Goal: Transaction & Acquisition: Purchase product/service

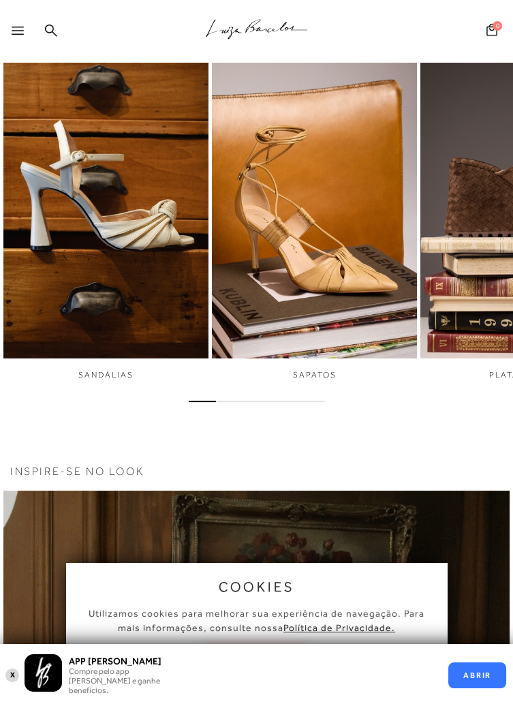
scroll to position [204, 0]
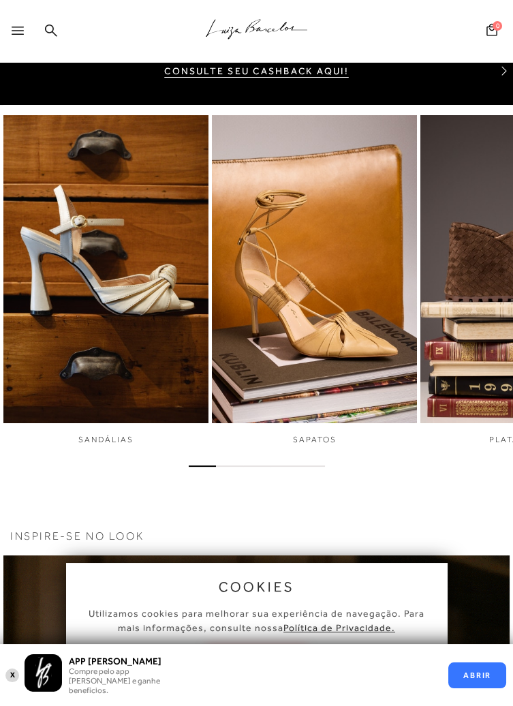
click at [22, 31] on icon at bounding box center [18, 31] width 12 height 8
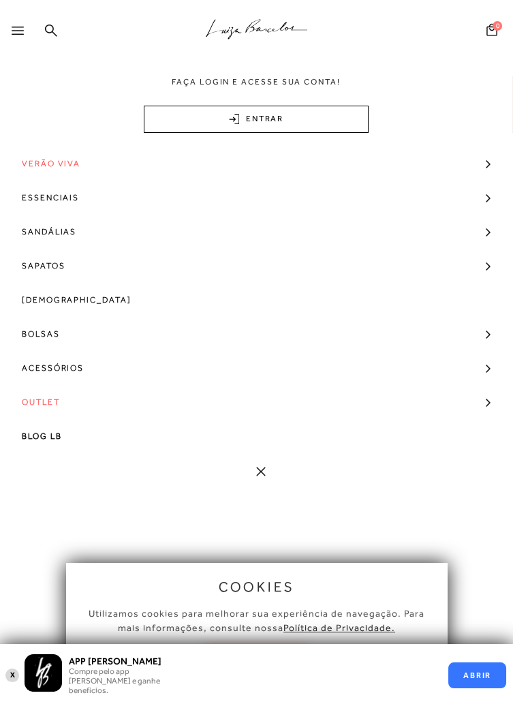
click at [57, 261] on span "Sapatos" at bounding box center [43, 266] width 43 height 34
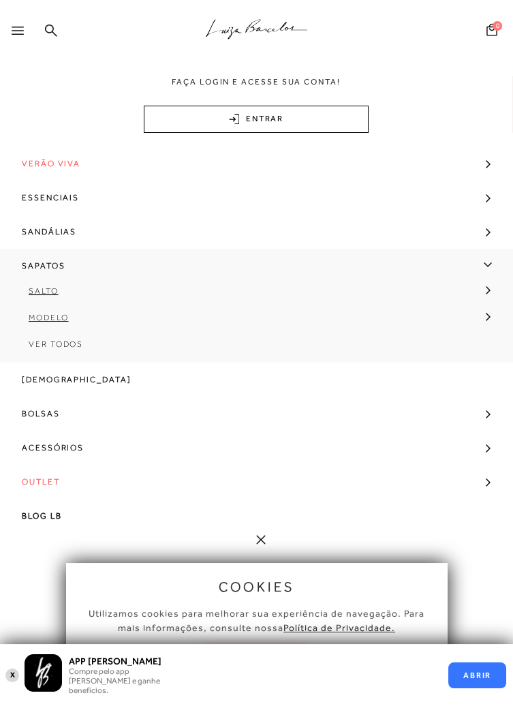
click at [59, 340] on span "Ver Todos" at bounding box center [56, 344] width 54 height 10
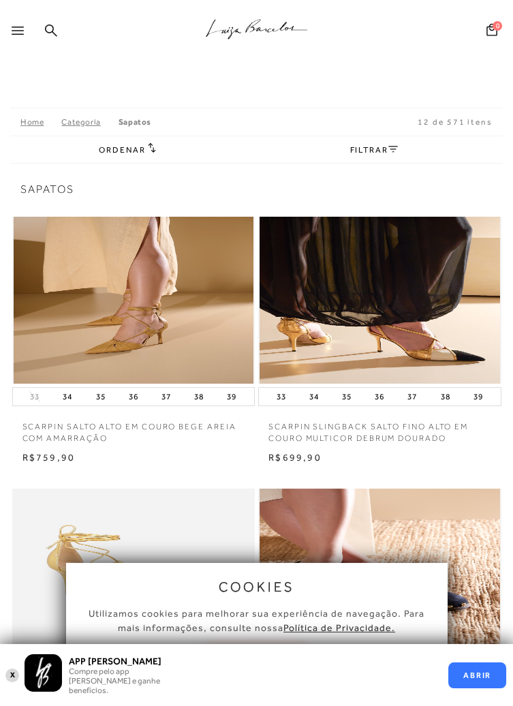
click at [373, 148] on link "FILTRAR" at bounding box center [373, 150] width 48 height 10
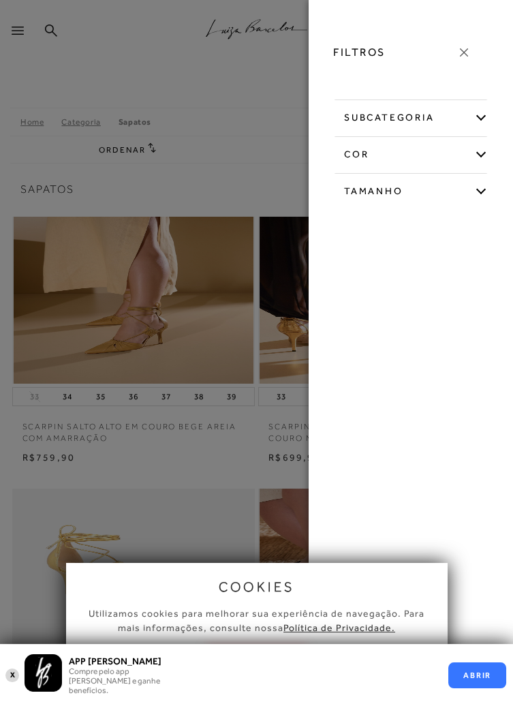
click at [481, 124] on div "subcategoria" at bounding box center [411, 115] width 154 height 32
click at [407, 152] on span "Salto" at bounding box center [403, 150] width 20 height 10
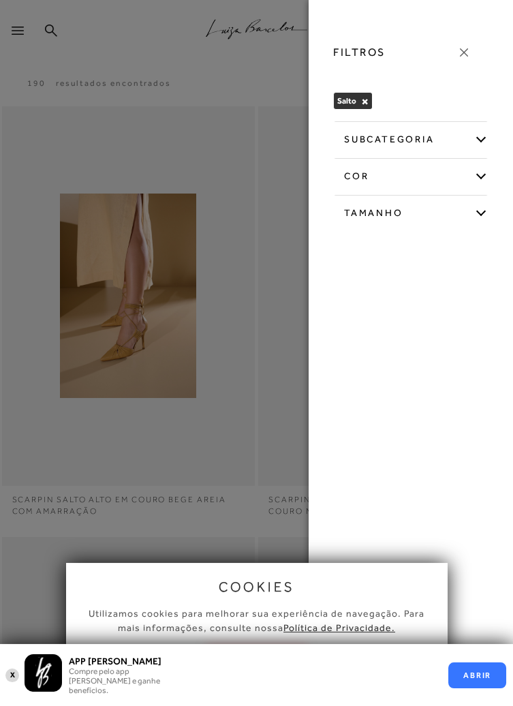
click at [477, 215] on div "Tamanho" at bounding box center [411, 211] width 154 height 32
click at [497, 249] on div "subcategoria Anabela Salto Alto Salto Baixo cor -" at bounding box center [410, 236] width 177 height 231
click at [367, 106] on button "×" at bounding box center [364, 102] width 7 height 10
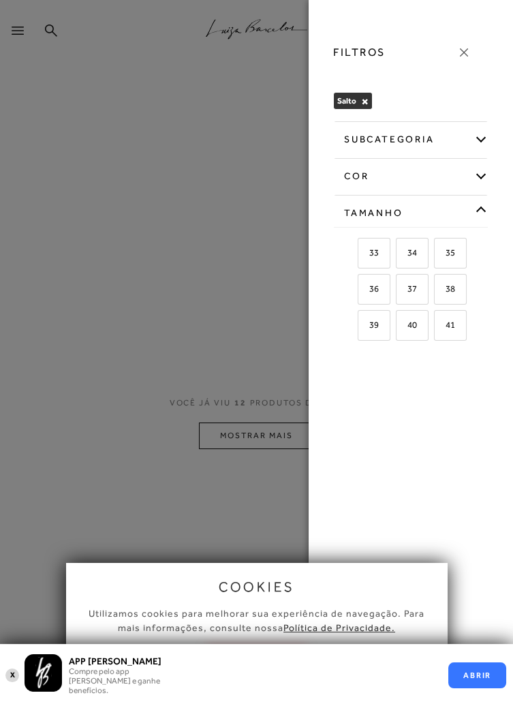
click at [366, 104] on button "×" at bounding box center [364, 102] width 7 height 10
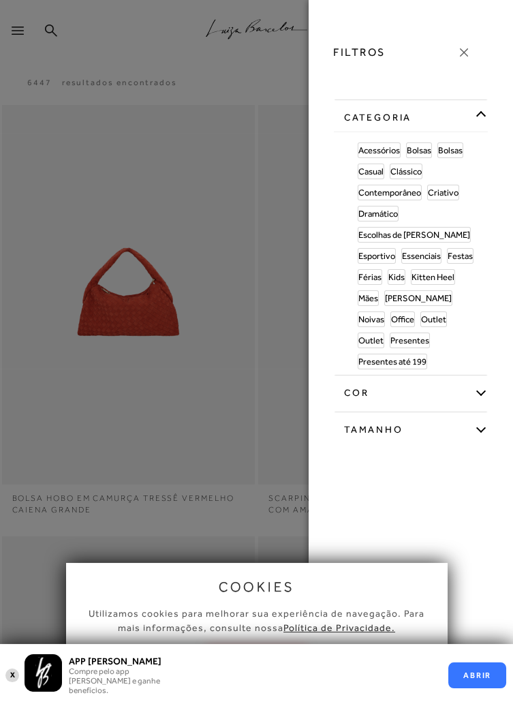
click at [360, 103] on div "categoria" at bounding box center [411, 115] width 154 height 32
click at [462, 55] on icon at bounding box center [463, 52] width 15 height 15
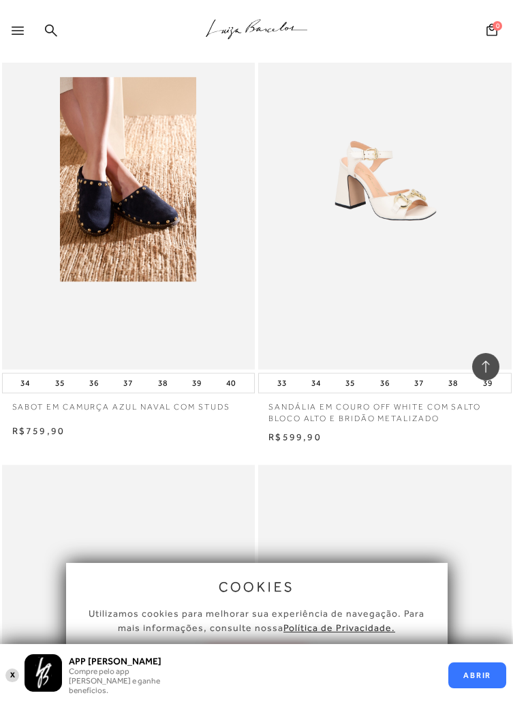
scroll to position [2018, 0]
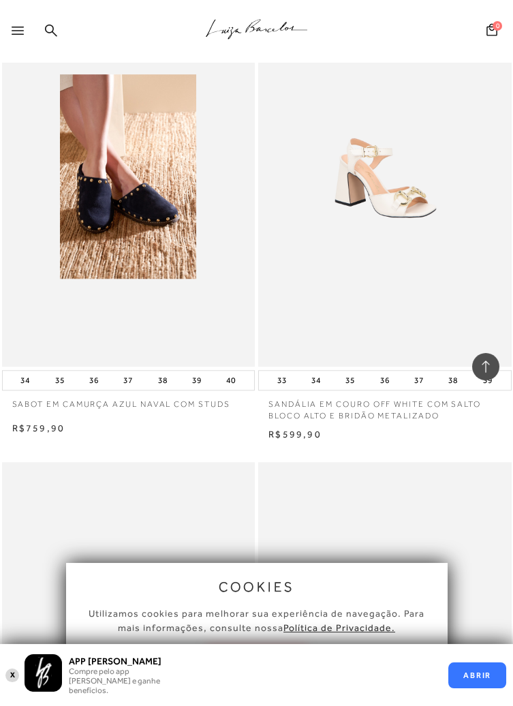
click at [193, 286] on div "SABOT EM CAMURÇA AZUL NAVAL COM STUDS" at bounding box center [128, 176] width 253 height 379
click at [172, 319] on div "SABOT EM CAMURÇA AZUL NAVAL COM STUDS" at bounding box center [128, 176] width 253 height 379
click at [169, 276] on img at bounding box center [128, 176] width 136 height 204
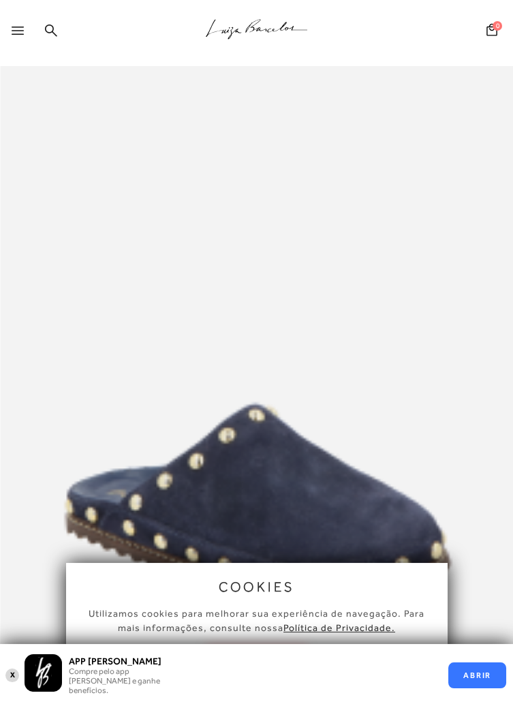
scroll to position [24, 0]
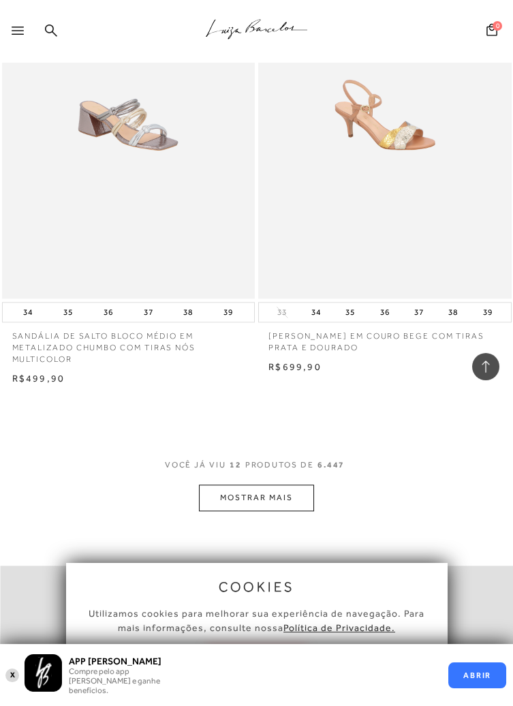
scroll to position [2531, 0]
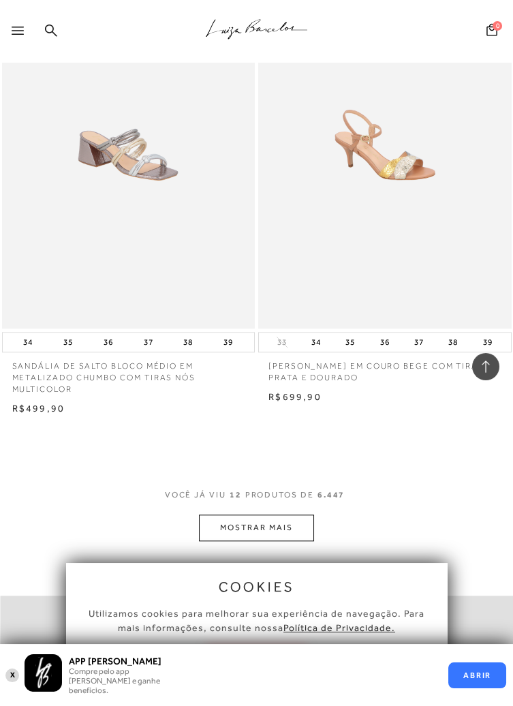
click at [283, 519] on button "MOSTRAR MAIS" at bounding box center [256, 527] width 114 height 27
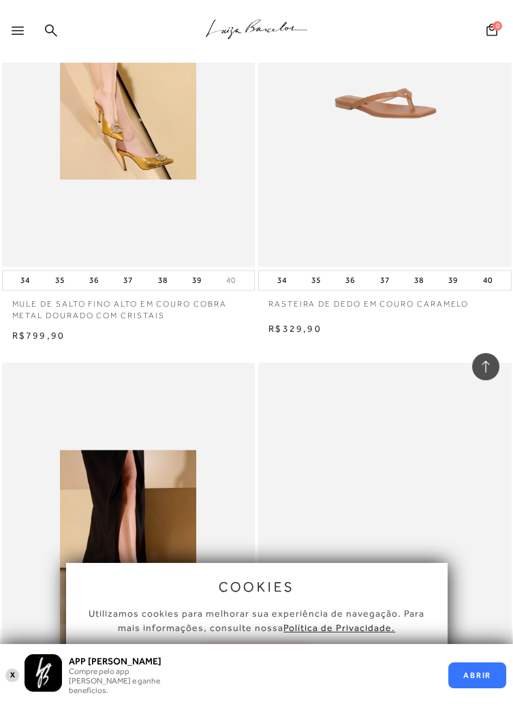
scroll to position [4033, 0]
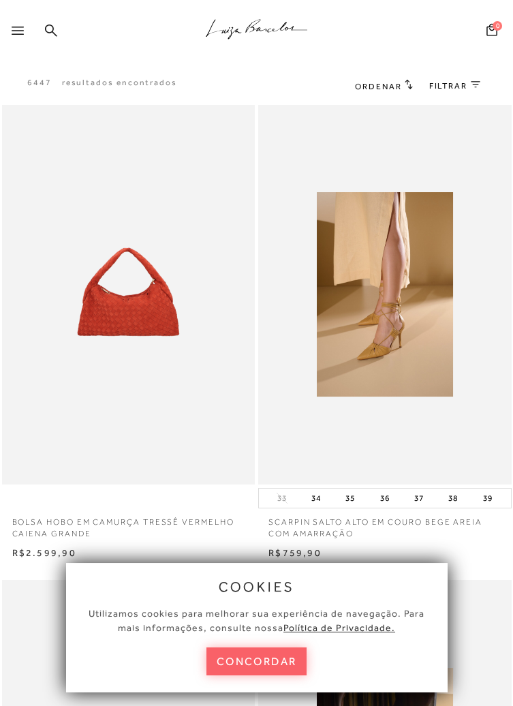
click at [47, 30] on icon at bounding box center [51, 30] width 12 height 13
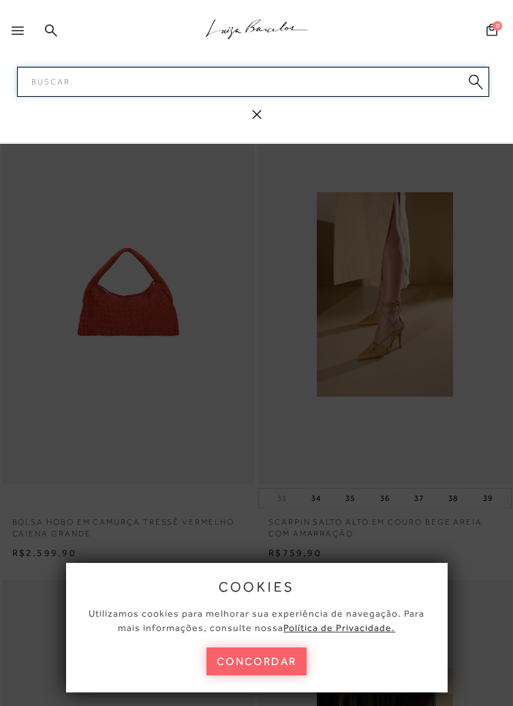
click at [208, 83] on input "Pesquisar" at bounding box center [253, 82] width 472 height 30
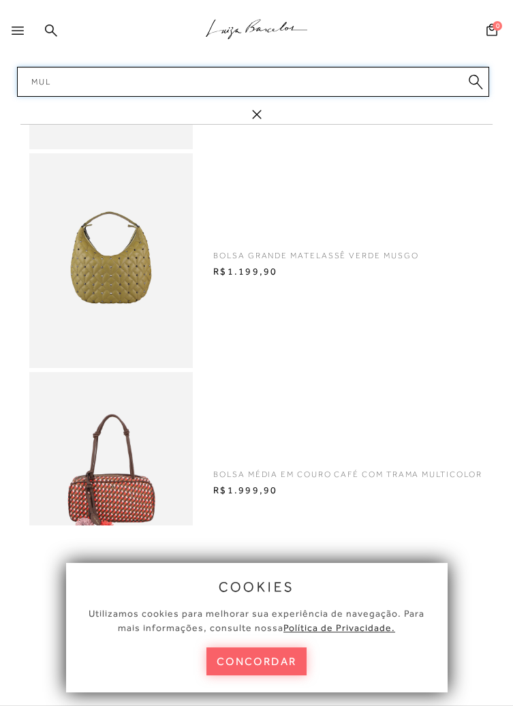
type input "Mule"
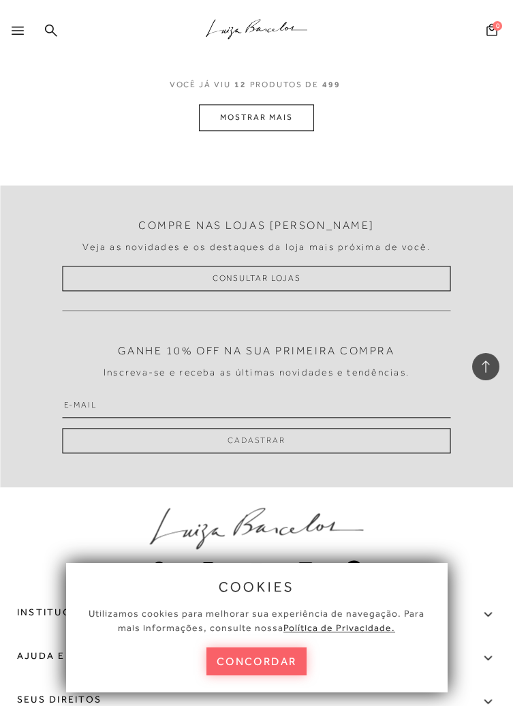
scroll to position [2915, 0]
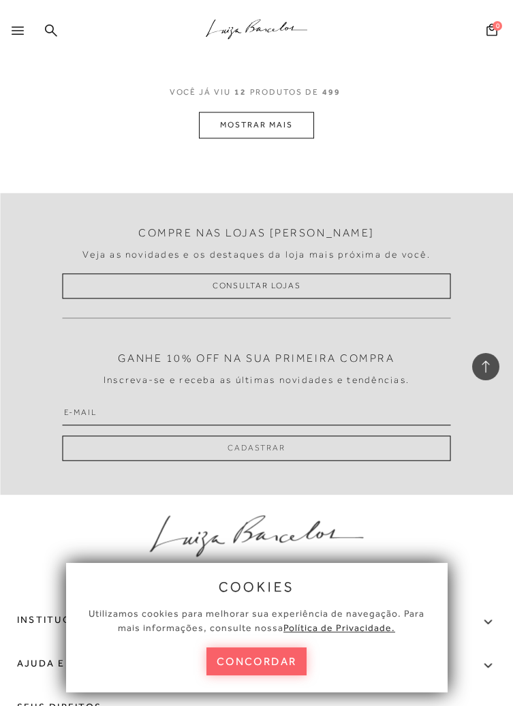
click at [302, 125] on button "MOSTRAR MAIS" at bounding box center [256, 125] width 114 height 27
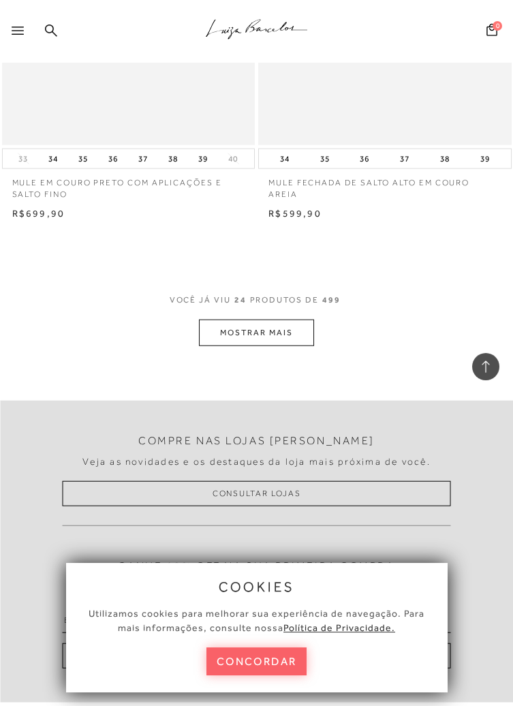
scroll to position [5559, 0]
click at [296, 333] on button "MOSTRAR MAIS" at bounding box center [256, 330] width 114 height 27
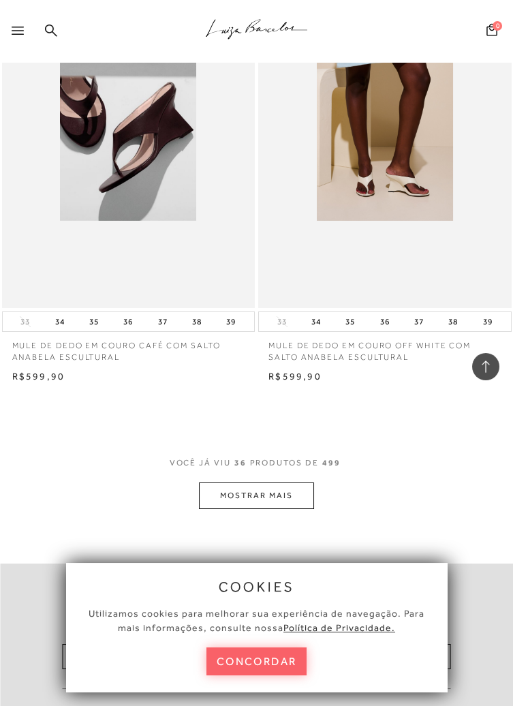
scroll to position [8242, 0]
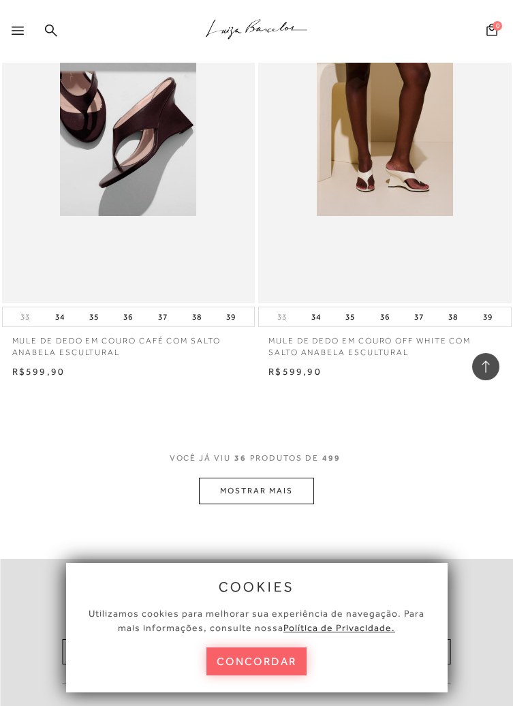
click at [289, 482] on button "MOSTRAR MAIS" at bounding box center [256, 490] width 114 height 27
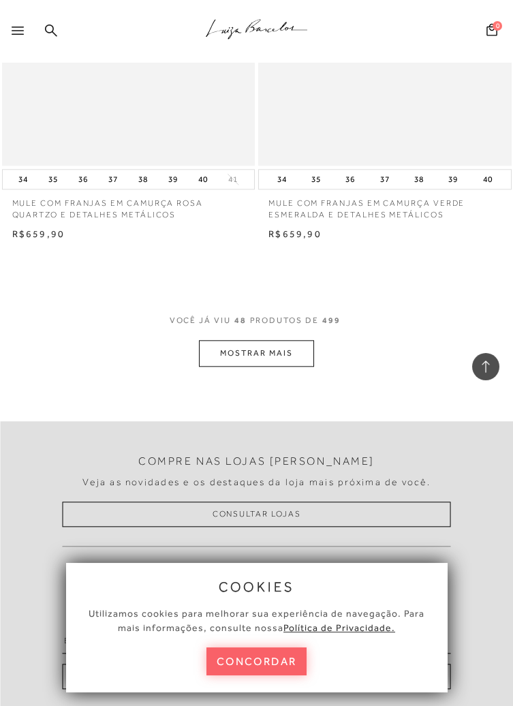
scroll to position [11232, 0]
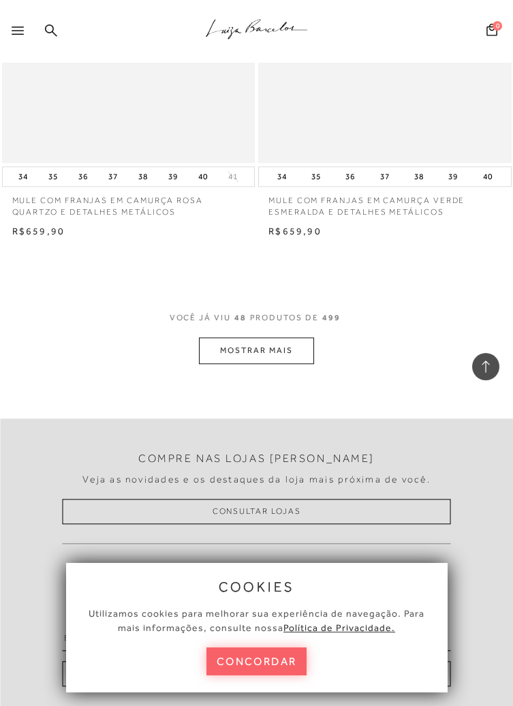
click at [287, 349] on button "MOSTRAR MAIS" at bounding box center [256, 350] width 114 height 27
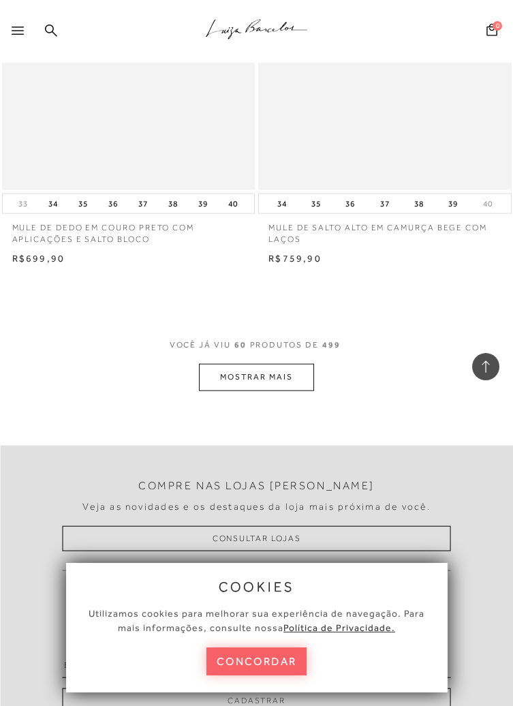
scroll to position [14041, 0]
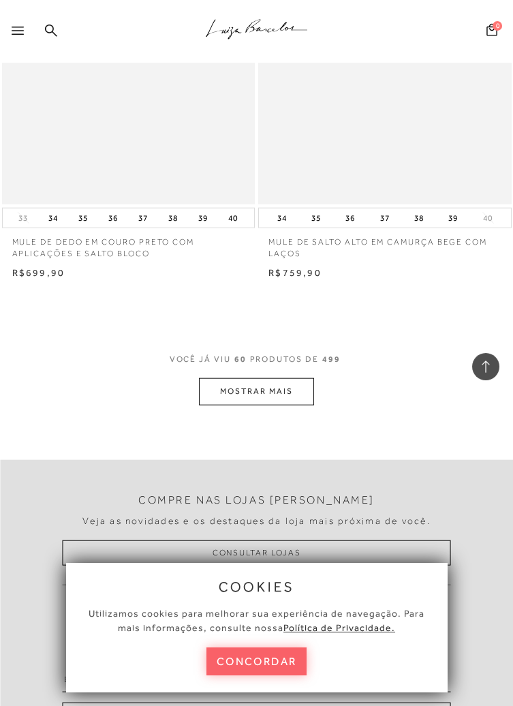
click at [293, 385] on button "MOSTRAR MAIS" at bounding box center [256, 391] width 114 height 27
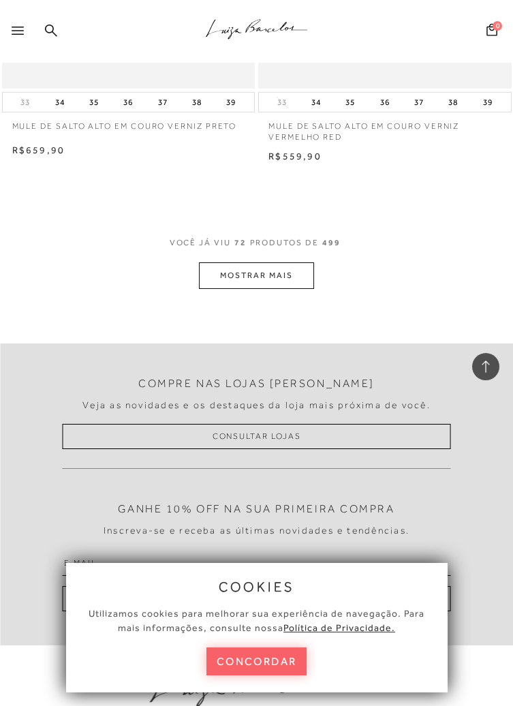
scroll to position [17015, 0]
click at [287, 266] on button "MOSTRAR MAIS" at bounding box center [256, 273] width 114 height 27
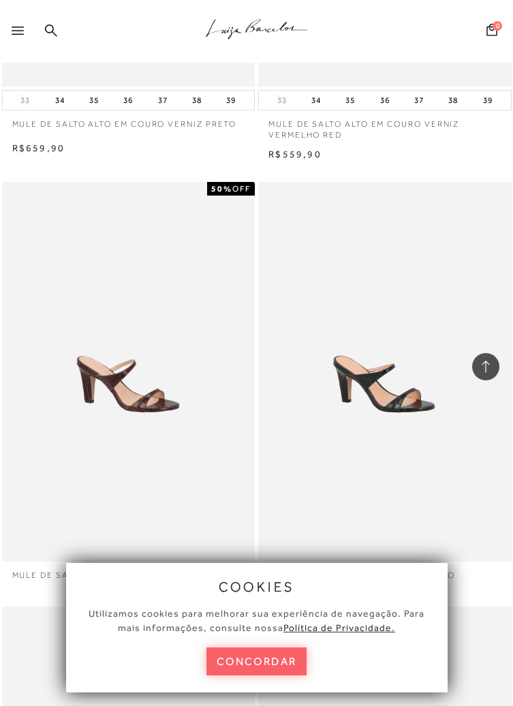
click at [436, 467] on img at bounding box center [385, 371] width 136 height 204
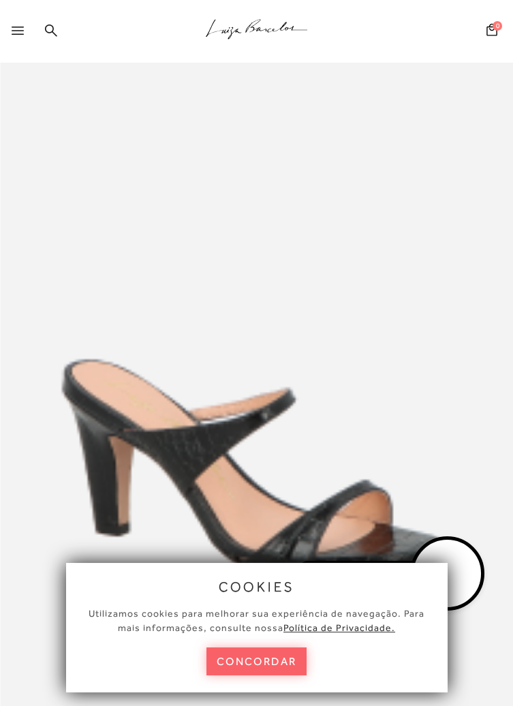
scroll to position [327, 0]
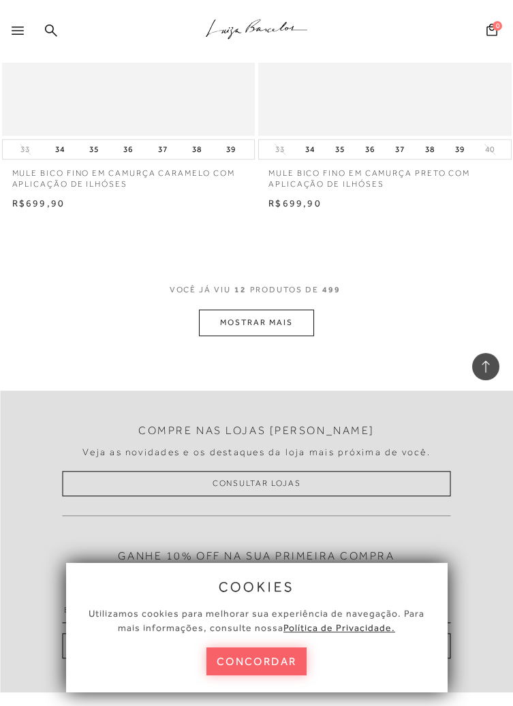
scroll to position [2719, 0]
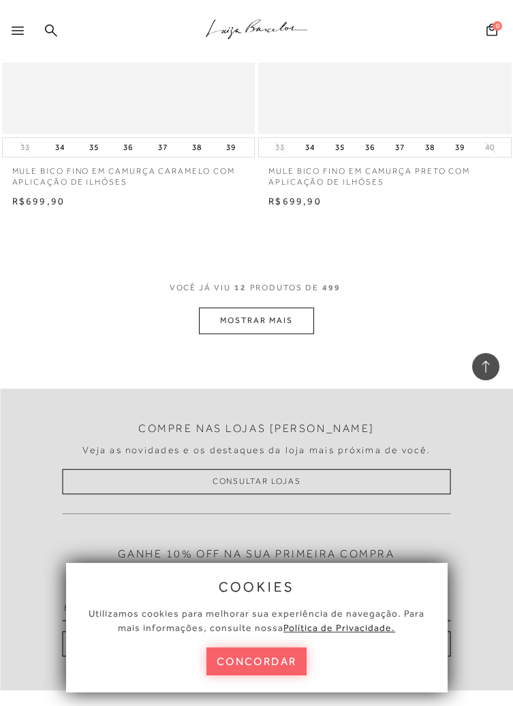
click at [253, 316] on button "MOSTRAR MAIS" at bounding box center [256, 320] width 114 height 27
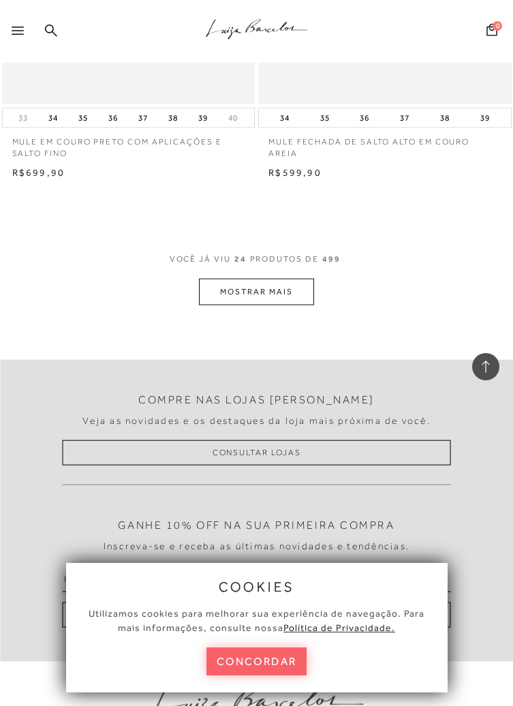
scroll to position [5603, 0]
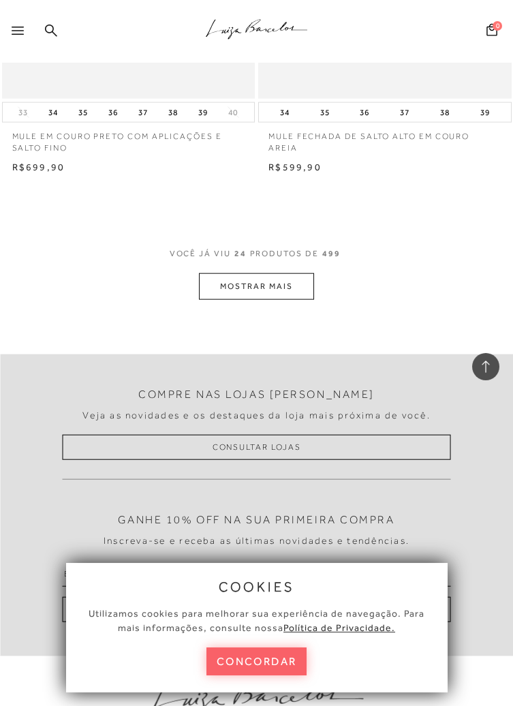
click at [252, 288] on button "MOSTRAR MAIS" at bounding box center [256, 286] width 114 height 27
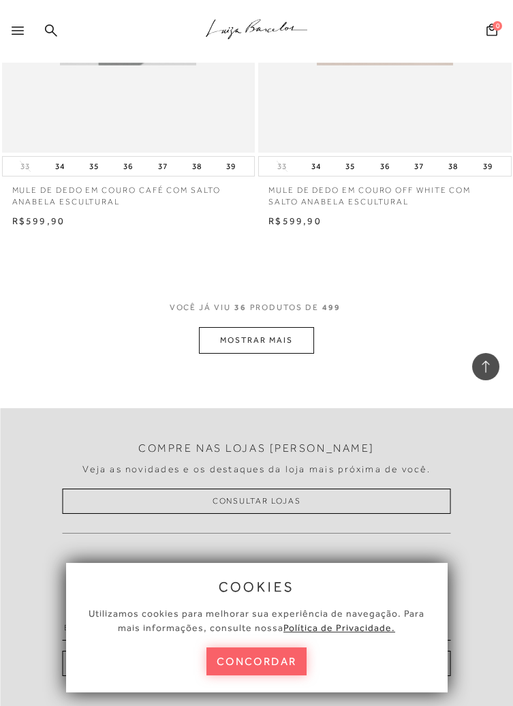
scroll to position [8394, 0]
click at [288, 334] on button "MOSTRAR MAIS" at bounding box center [256, 339] width 114 height 27
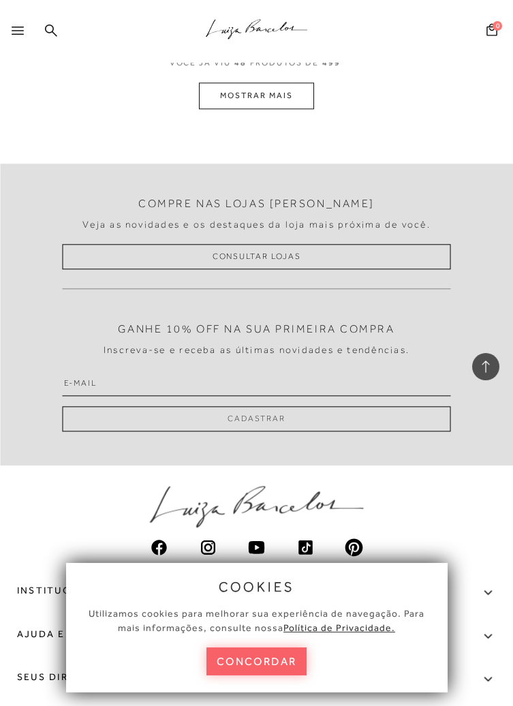
scroll to position [11514, 0]
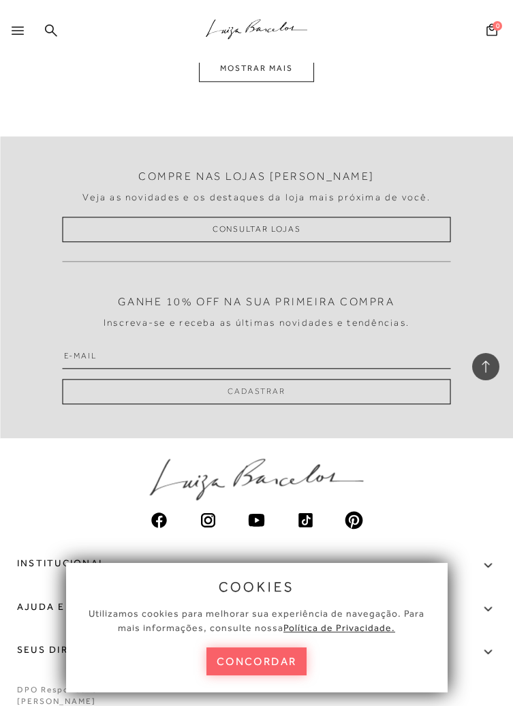
click at [271, 74] on button "MOSTRAR MAIS" at bounding box center [256, 68] width 114 height 27
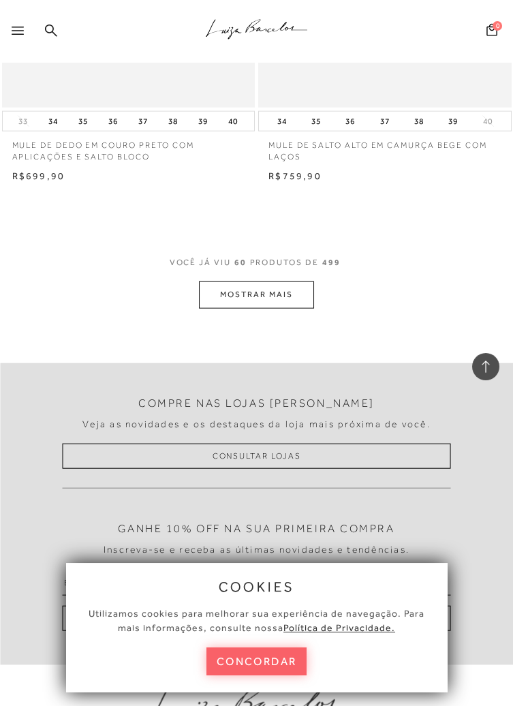
scroll to position [14139, 0]
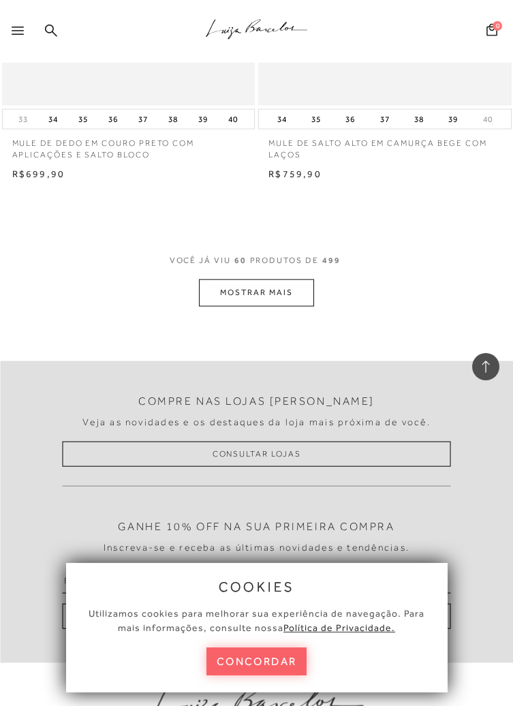
click at [282, 284] on button "MOSTRAR MAIS" at bounding box center [256, 292] width 114 height 27
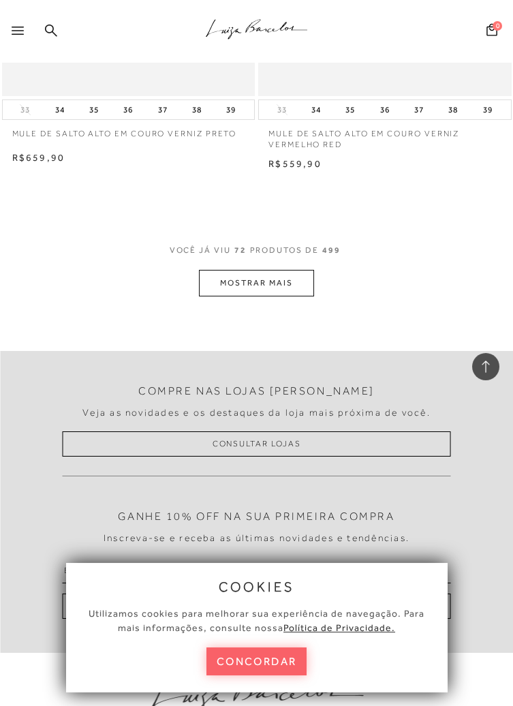
scroll to position [16991, 0]
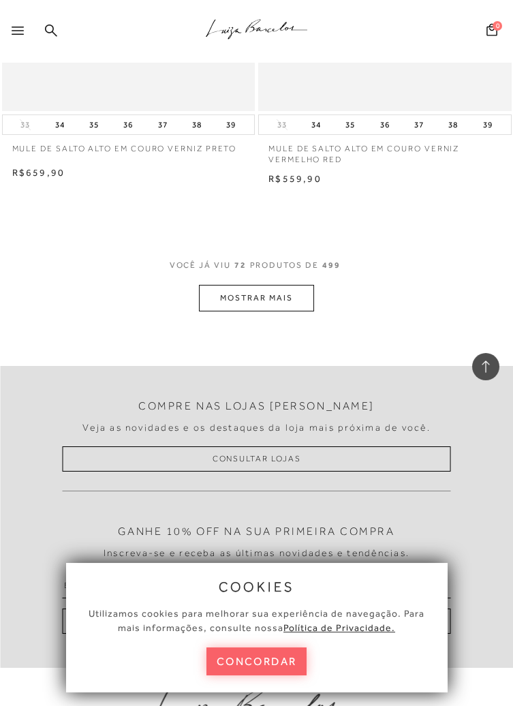
click at [276, 293] on button "MOSTRAR MAIS" at bounding box center [256, 298] width 114 height 27
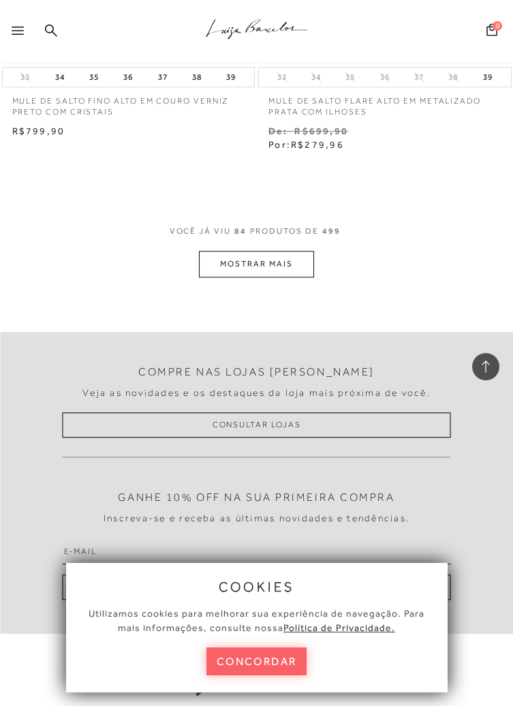
scroll to position [19891, 0]
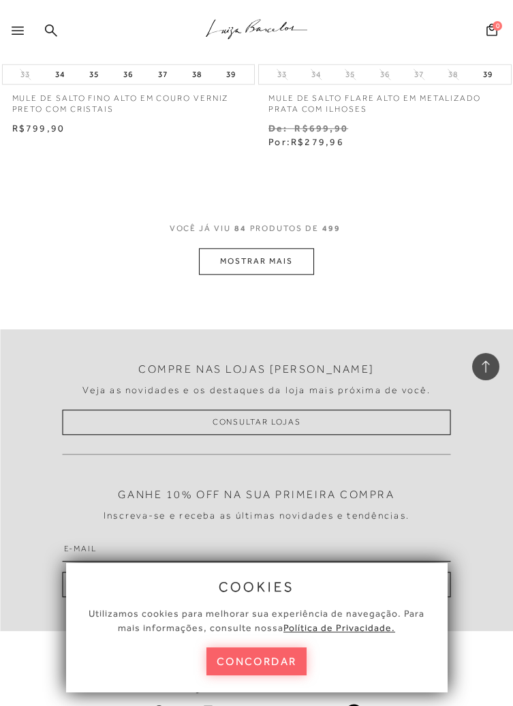
click at [272, 253] on button "MOSTRAR MAIS" at bounding box center [256, 261] width 114 height 27
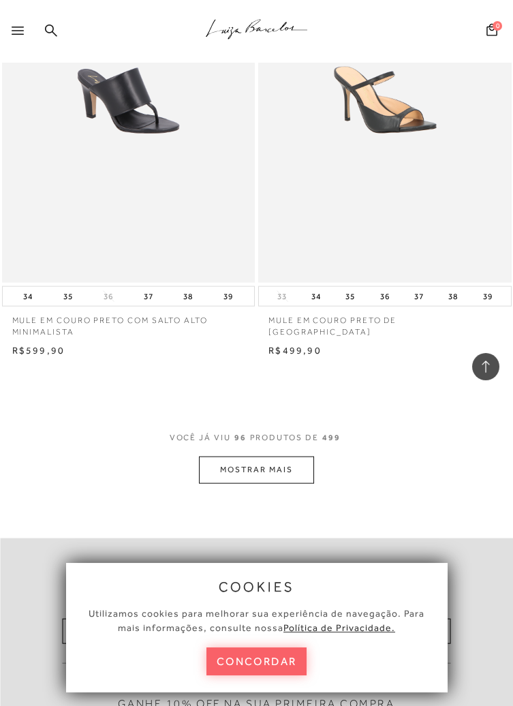
scroll to position [22554, 0]
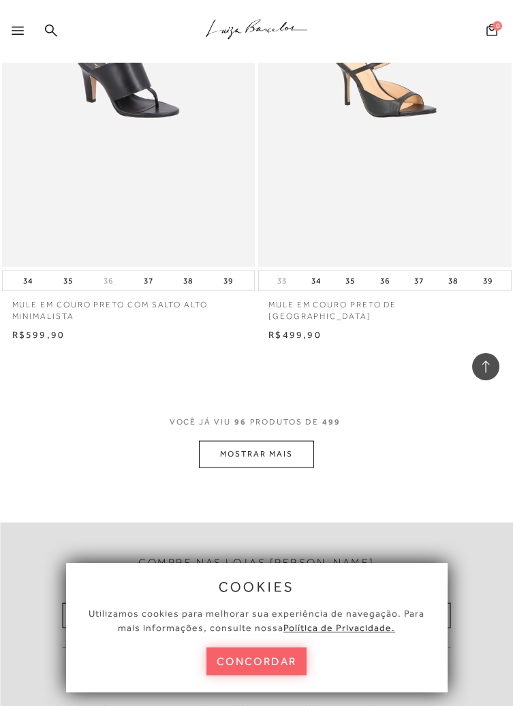
click at [272, 458] on button "MOSTRAR MAIS" at bounding box center [256, 454] width 114 height 27
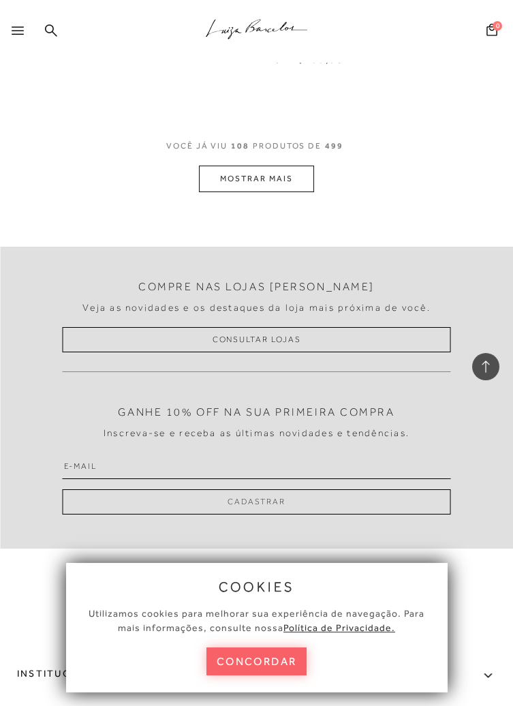
scroll to position [25694, 0]
click at [291, 172] on button "MOSTRAR MAIS" at bounding box center [256, 178] width 114 height 27
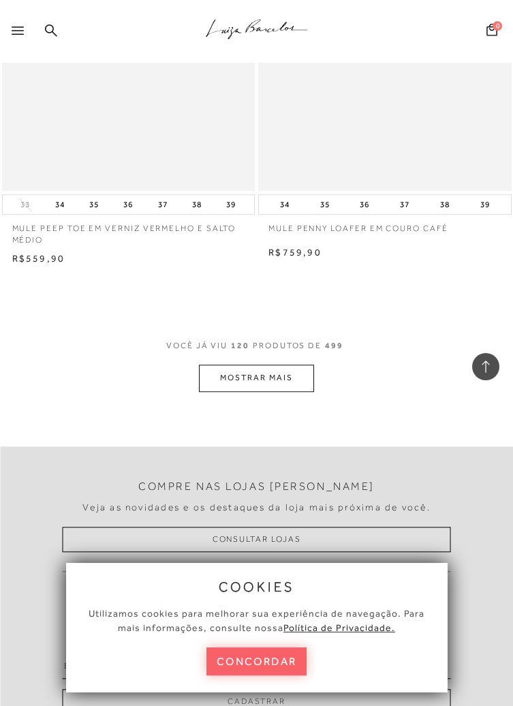
scroll to position [28373, 0]
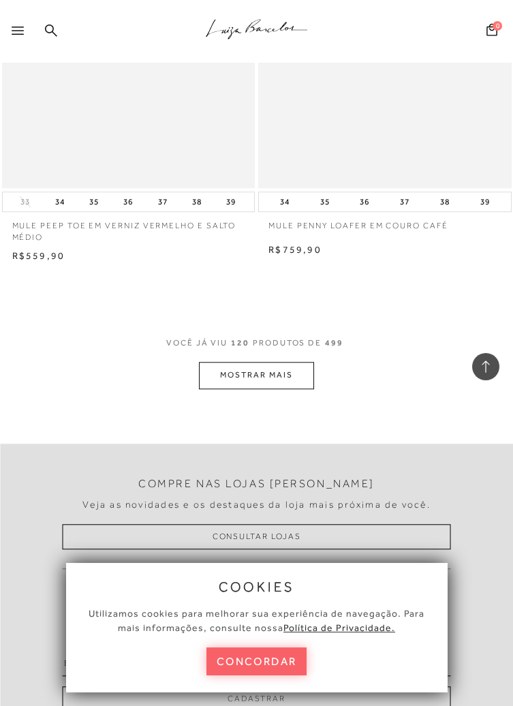
click at [283, 384] on button "MOSTRAR MAIS" at bounding box center [256, 375] width 114 height 27
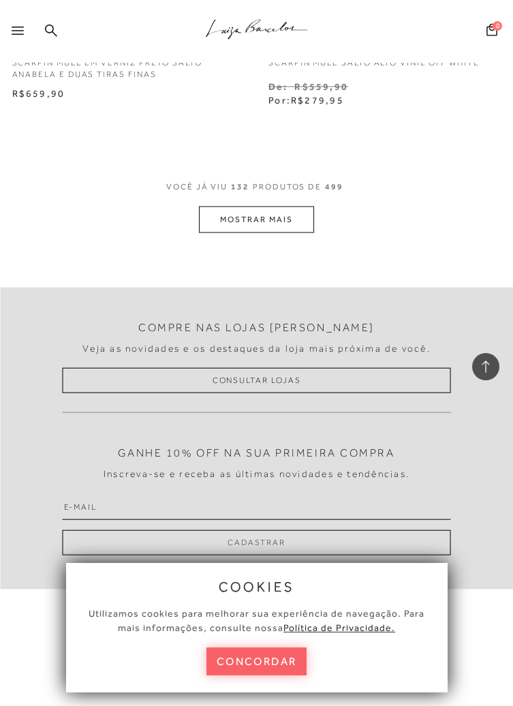
scroll to position [31367, 0]
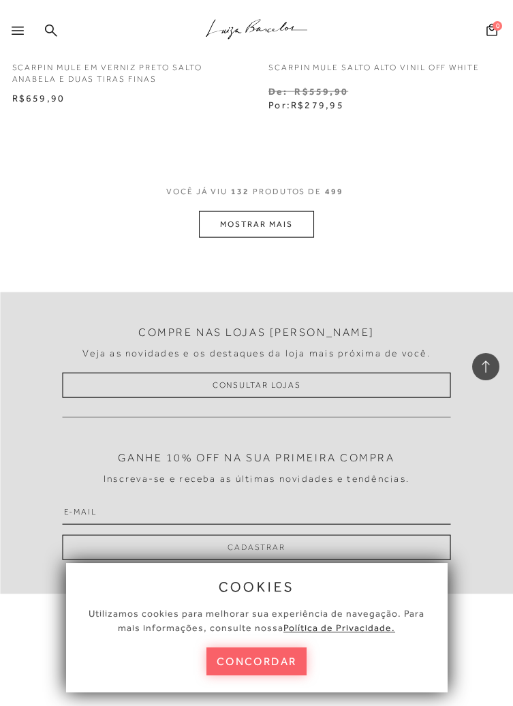
click at [279, 221] on button "MOSTRAR MAIS" at bounding box center [256, 224] width 114 height 27
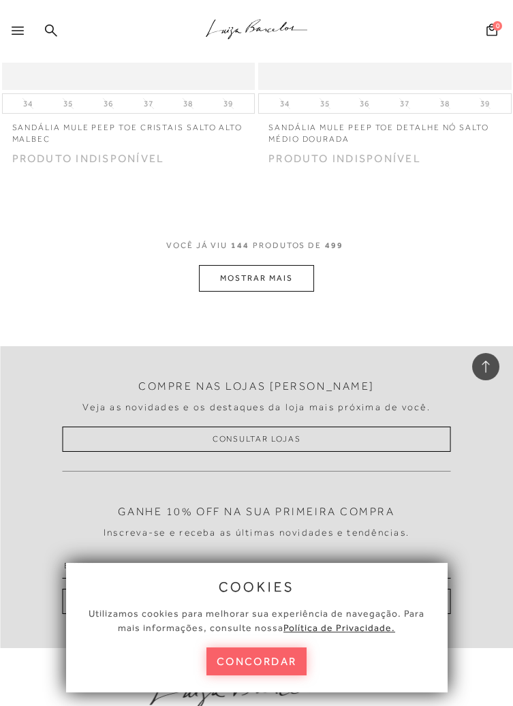
scroll to position [34158, 0]
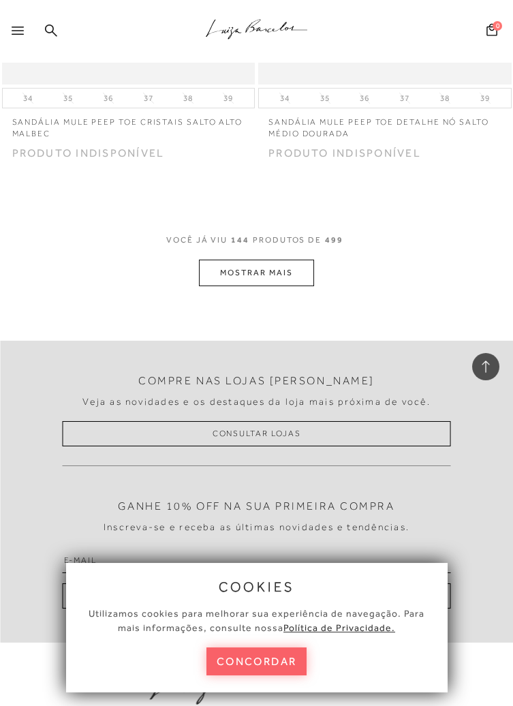
click at [277, 284] on button "MOSTRAR MAIS" at bounding box center [256, 272] width 114 height 27
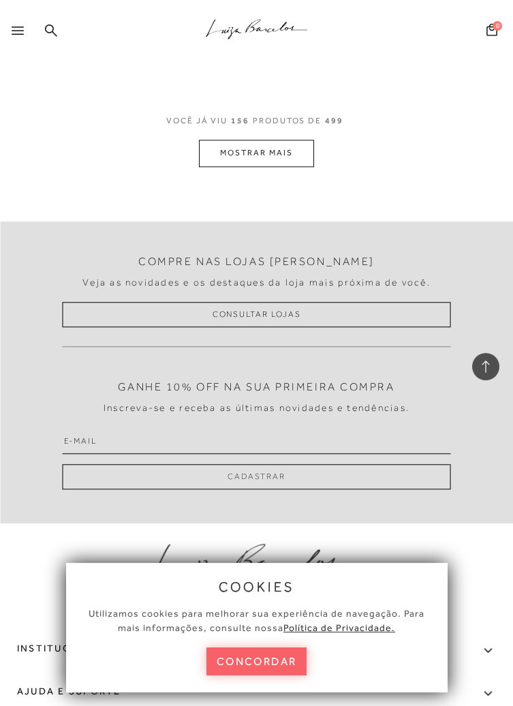
scroll to position [37202, 0]
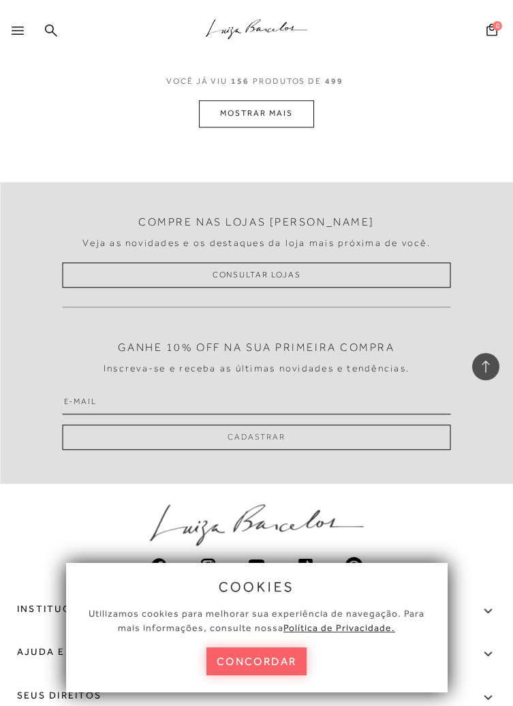
click at [282, 121] on button "MOSTRAR MAIS" at bounding box center [256, 113] width 114 height 27
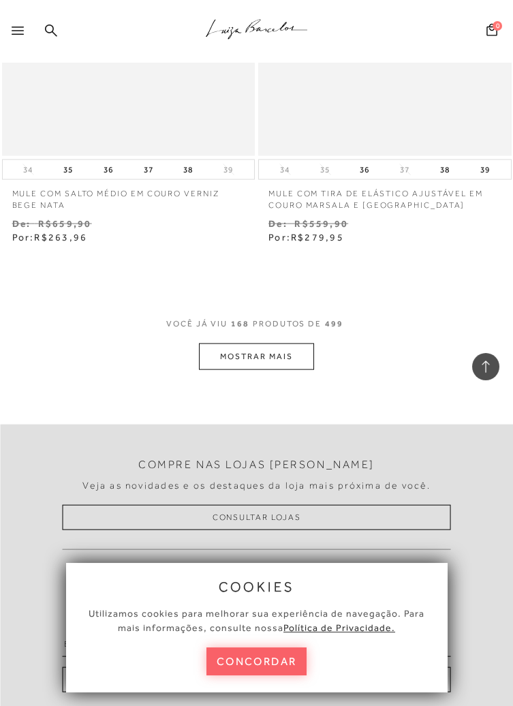
scroll to position [39872, 0]
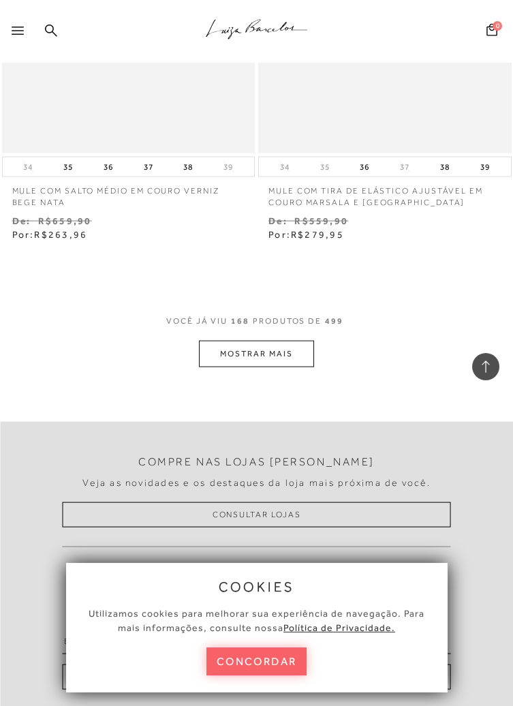
click at [289, 360] on button "MOSTRAR MAIS" at bounding box center [256, 353] width 114 height 27
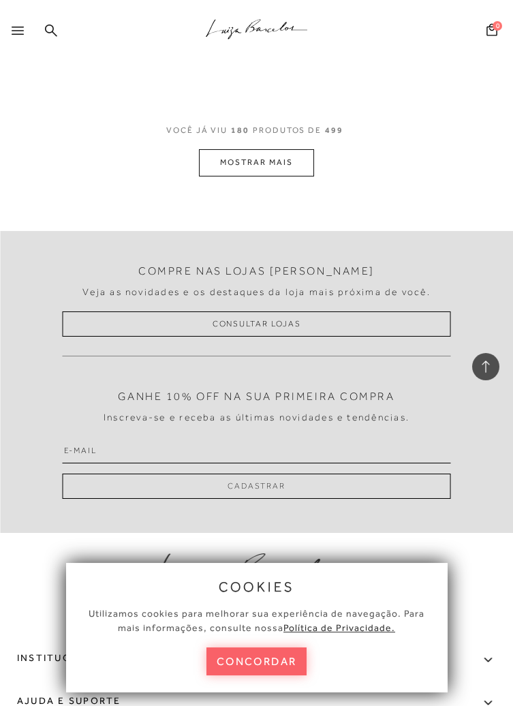
scroll to position [43040, 0]
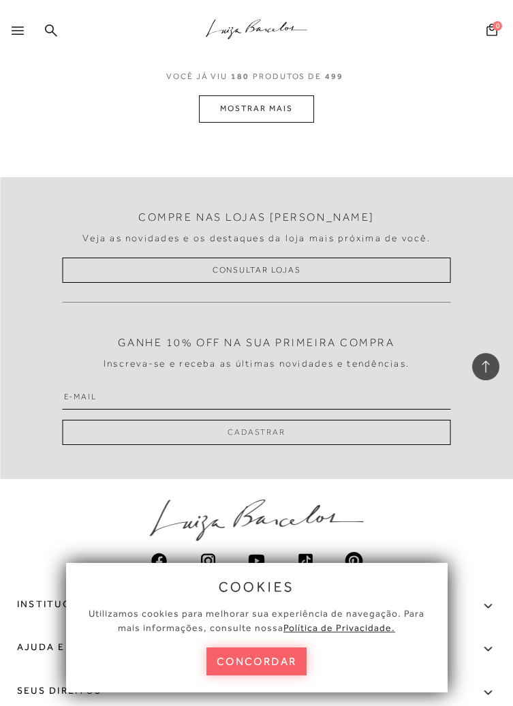
click at [278, 118] on button "MOSTRAR MAIS" at bounding box center [256, 108] width 114 height 27
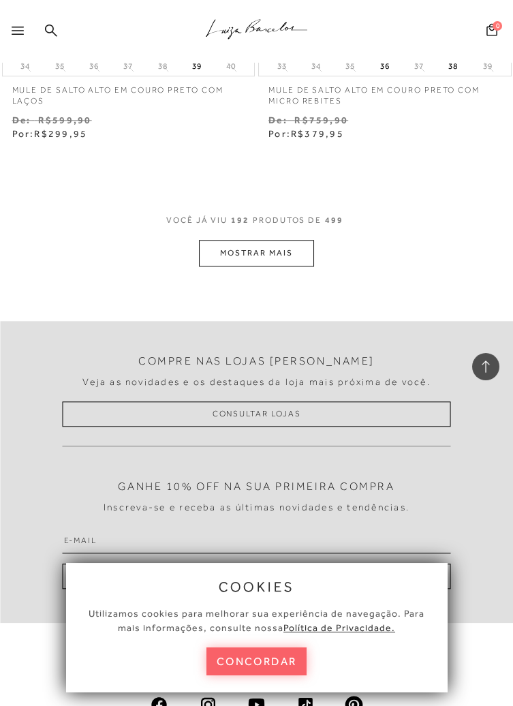
scroll to position [45826, 0]
click at [275, 267] on button "MOSTRAR MAIS" at bounding box center [256, 253] width 114 height 27
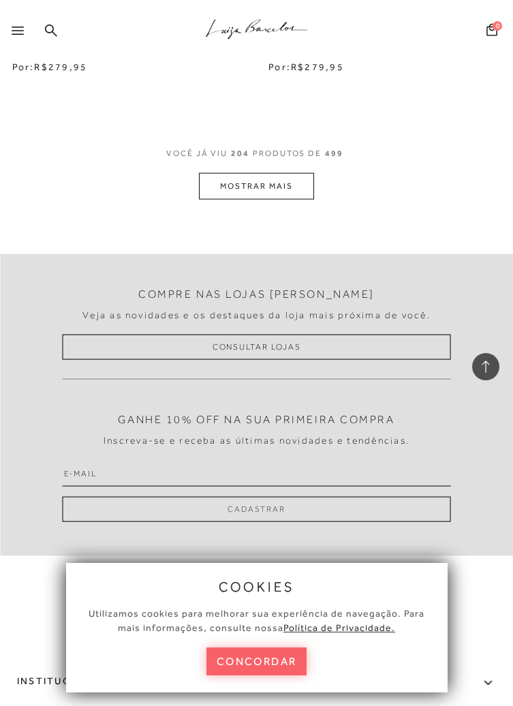
scroll to position [48822, 0]
click at [304, 200] on button "MOSTRAR MAIS" at bounding box center [256, 187] width 114 height 27
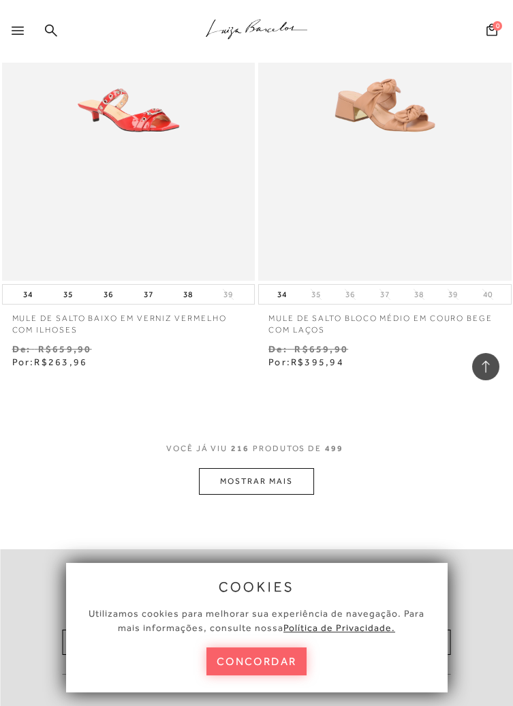
scroll to position [51466, 0]
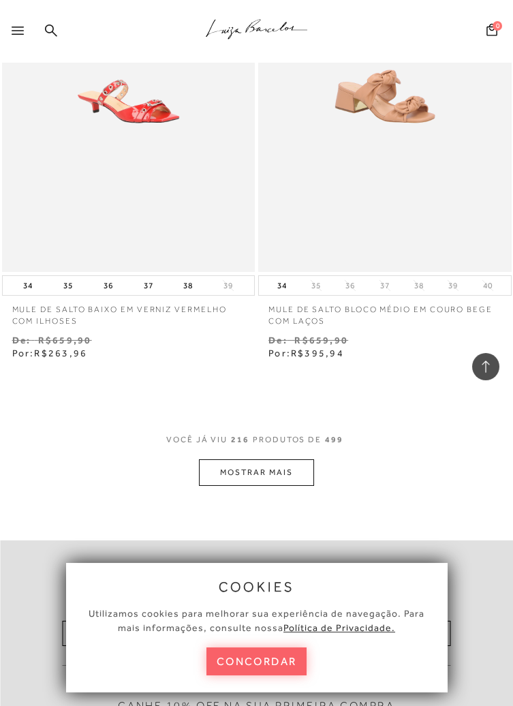
click at [278, 483] on button "MOSTRAR MAIS" at bounding box center [256, 472] width 114 height 27
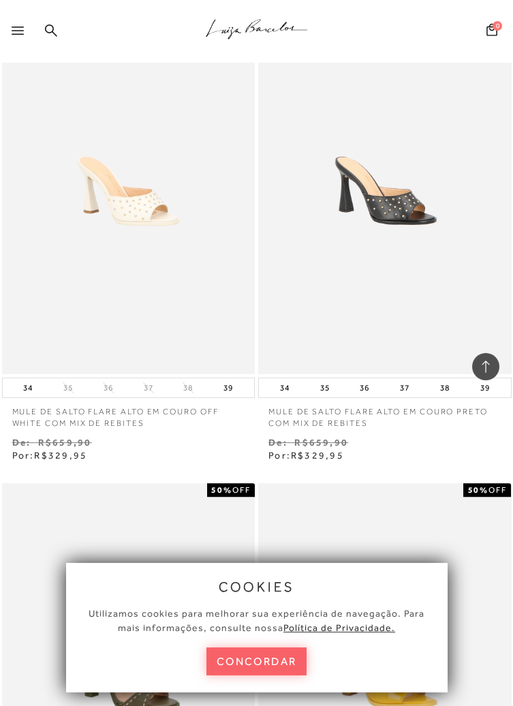
scroll to position [52814, 0]
